Goal: Task Accomplishment & Management: Use online tool/utility

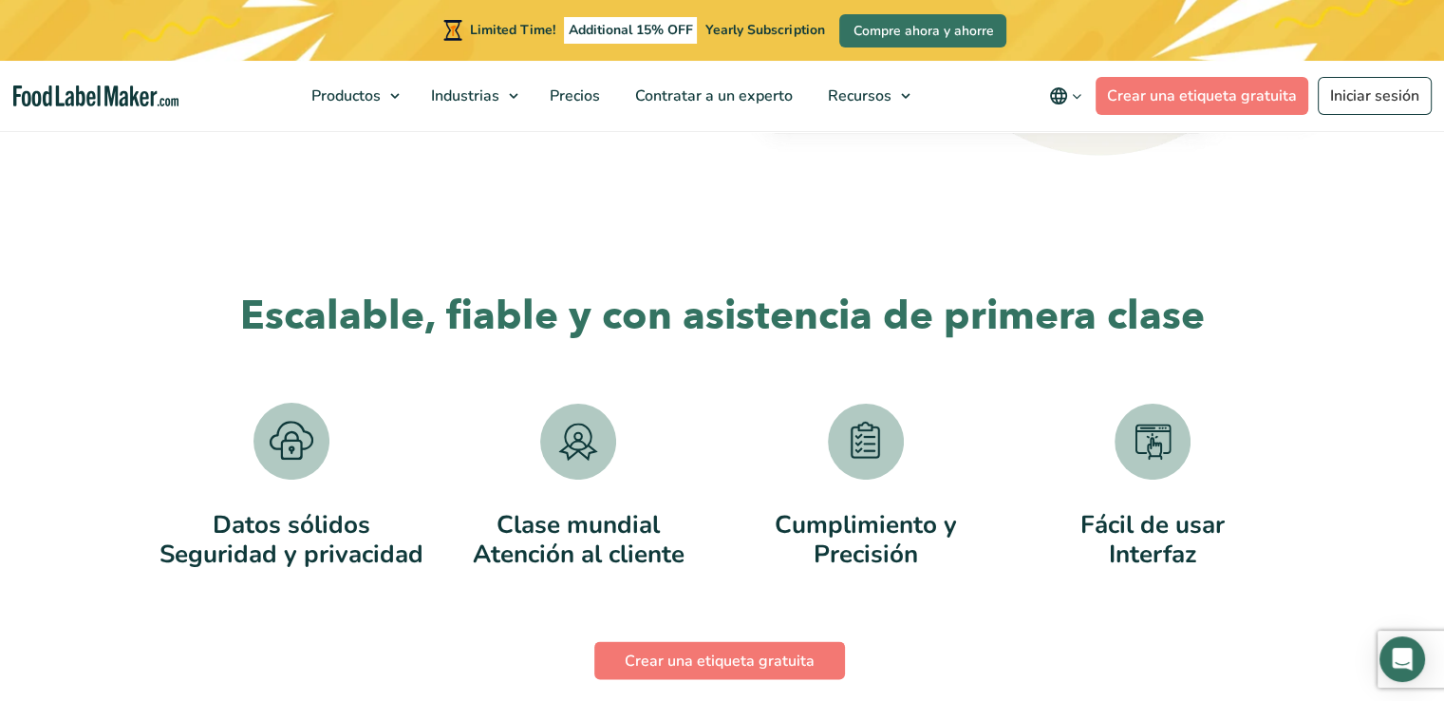
scroll to position [3574, 0]
click at [728, 668] on link "Crear una etiqueta gratuita" at bounding box center [719, 660] width 251 height 38
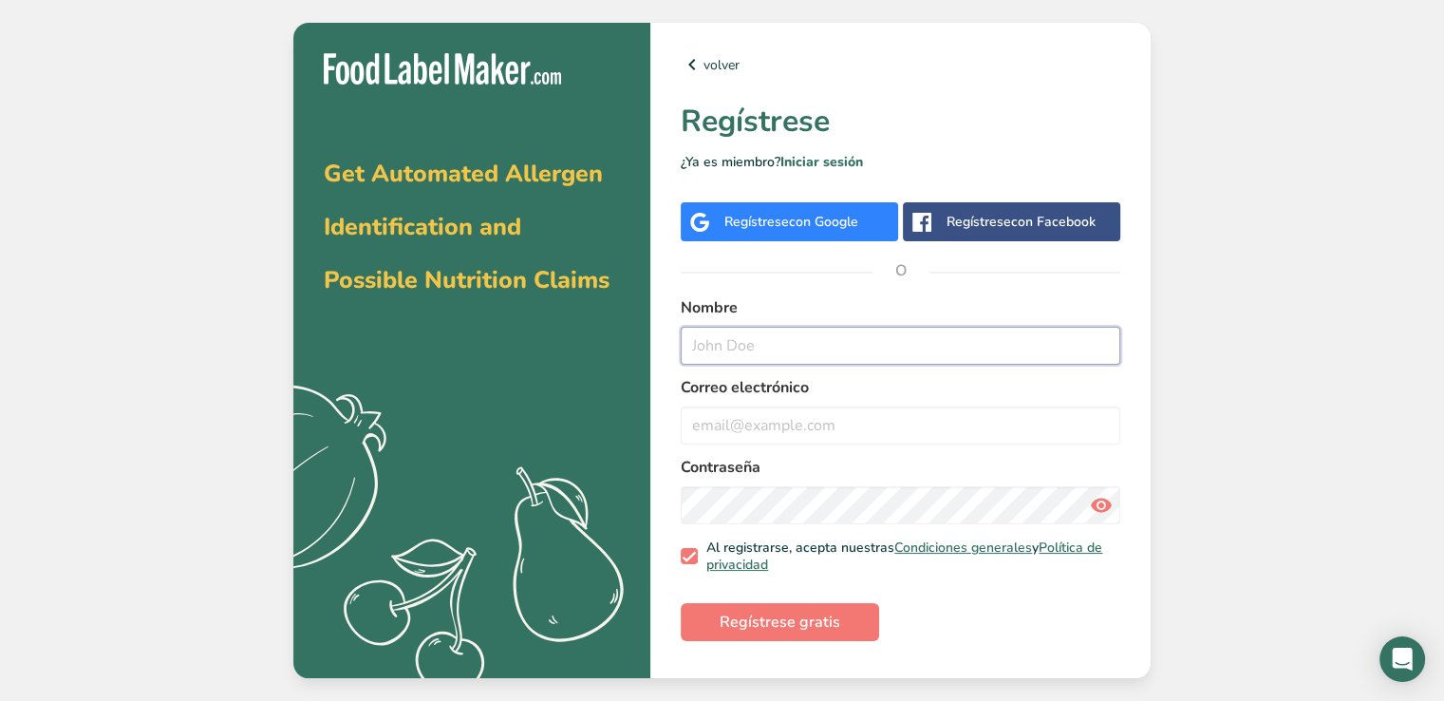
click at [745, 337] on input "text" at bounding box center [901, 346] width 440 height 38
click at [717, 340] on input "text" at bounding box center [901, 346] width 440 height 38
click at [1302, 176] on div "Get Automated Allergen Identification and Possible Nutrition Claims .a{fill:#f5…" at bounding box center [722, 350] width 1444 height 701
